Goal: Task Accomplishment & Management: Manage account settings

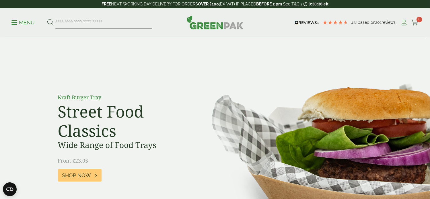
click at [405, 24] on icon at bounding box center [403, 23] width 7 height 6
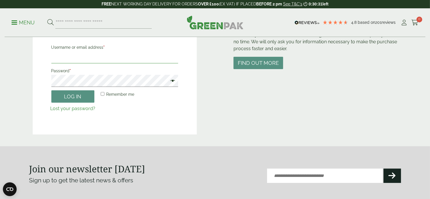
type input "**********"
click at [55, 98] on button "Log in" at bounding box center [72, 96] width 43 height 12
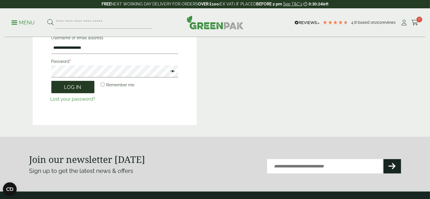
click at [59, 88] on button "Log in" at bounding box center [72, 87] width 43 height 12
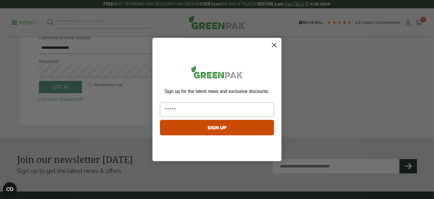
click at [275, 45] on circle "Close dialog" at bounding box center [273, 44] width 9 height 9
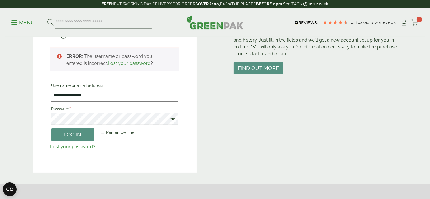
scroll to position [76, 0]
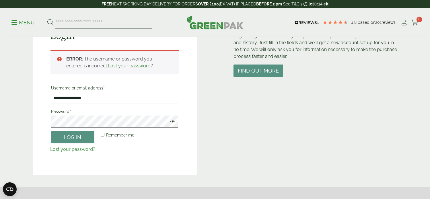
click at [167, 122] on span at bounding box center [170, 122] width 7 height 7
click at [253, 150] on div "Customer Accounts Registering for an account gives you the ability to access yo…" at bounding box center [315, 93] width 164 height 163
click at [56, 137] on button "Log in" at bounding box center [72, 137] width 43 height 12
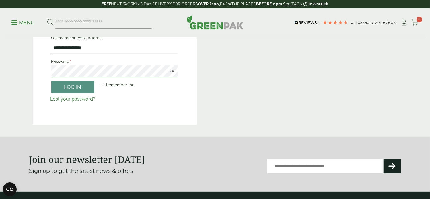
scroll to position [127, 0]
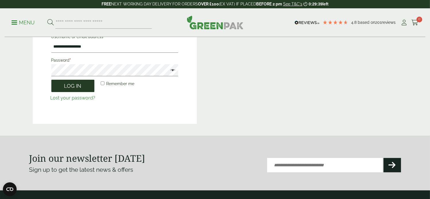
click at [57, 85] on button "Log in" at bounding box center [72, 86] width 43 height 12
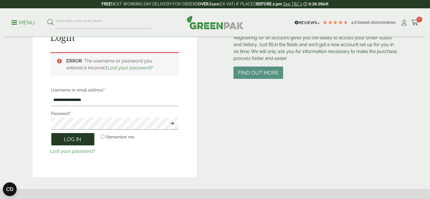
scroll to position [64, 0]
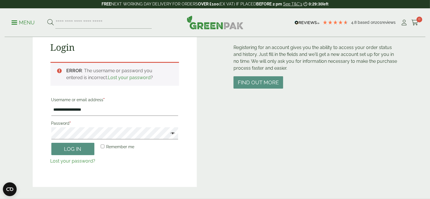
click at [233, 160] on div "Customer Accounts Registering for an account gives you the ability to access yo…" at bounding box center [315, 105] width 164 height 163
click at [56, 149] on button "Log in" at bounding box center [72, 149] width 43 height 12
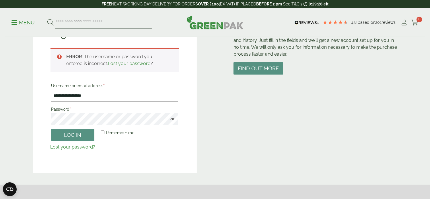
scroll to position [76, 0]
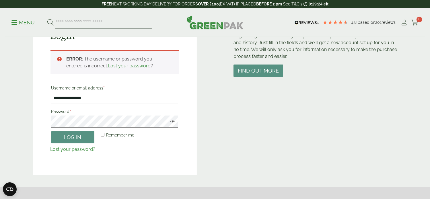
click at [70, 149] on link "Lost your password?" at bounding box center [72, 148] width 45 height 5
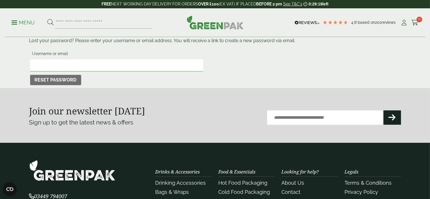
click at [39, 61] on input "Username or email" at bounding box center [116, 65] width 173 height 12
type input "**********"
click at [38, 79] on button "Reset password" at bounding box center [55, 80] width 51 height 10
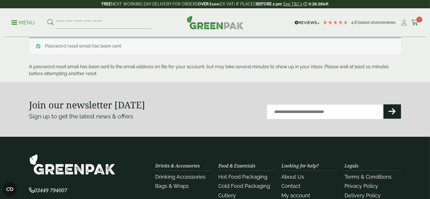
click at [403, 24] on icon at bounding box center [403, 23] width 7 height 6
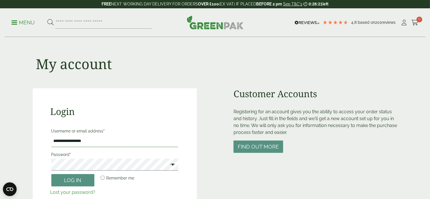
click at [51, 139] on input "**********" at bounding box center [114, 141] width 127 height 12
type input "*"
click at [115, 136] on input "**********" at bounding box center [114, 141] width 127 height 12
type input "**********"
click at [60, 179] on button "Log in" at bounding box center [72, 180] width 43 height 12
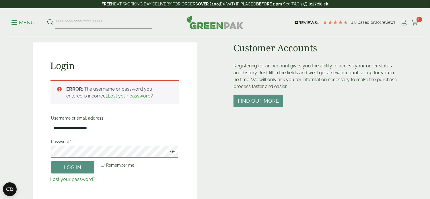
scroll to position [46, 0]
click at [167, 151] on span at bounding box center [170, 152] width 7 height 7
click at [60, 165] on button "Log in" at bounding box center [72, 167] width 43 height 12
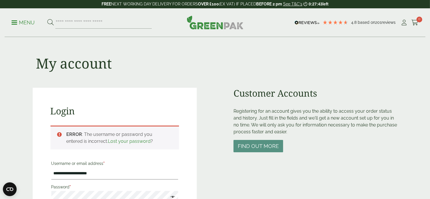
scroll to position [0, 0]
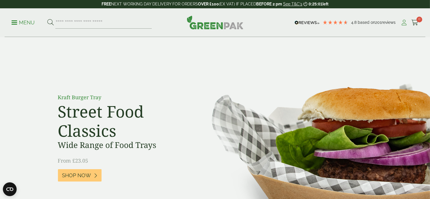
click at [404, 19] on link "My Account" at bounding box center [403, 22] width 7 height 9
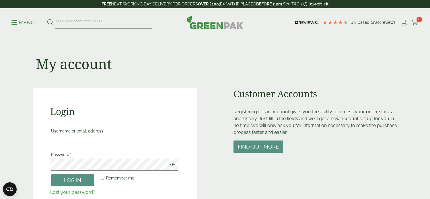
type input "**********"
click at [167, 164] on span at bounding box center [170, 165] width 7 height 7
click at [57, 180] on button "Log in" at bounding box center [72, 180] width 43 height 12
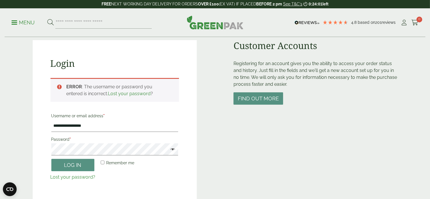
scroll to position [69, 0]
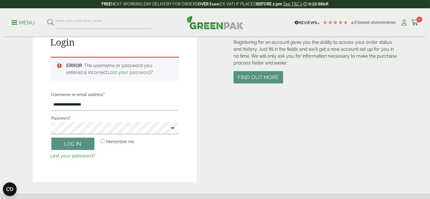
click at [62, 156] on link "Lost your password?" at bounding box center [72, 155] width 45 height 5
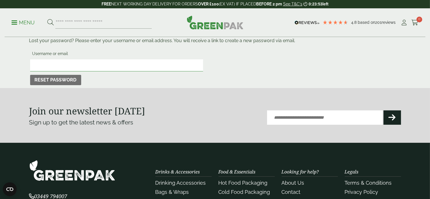
click at [75, 67] on input "Username or email" at bounding box center [116, 65] width 173 height 12
type input "**********"
click at [40, 80] on button "Reset password" at bounding box center [55, 80] width 51 height 10
